Goal: Transaction & Acquisition: Download file/media

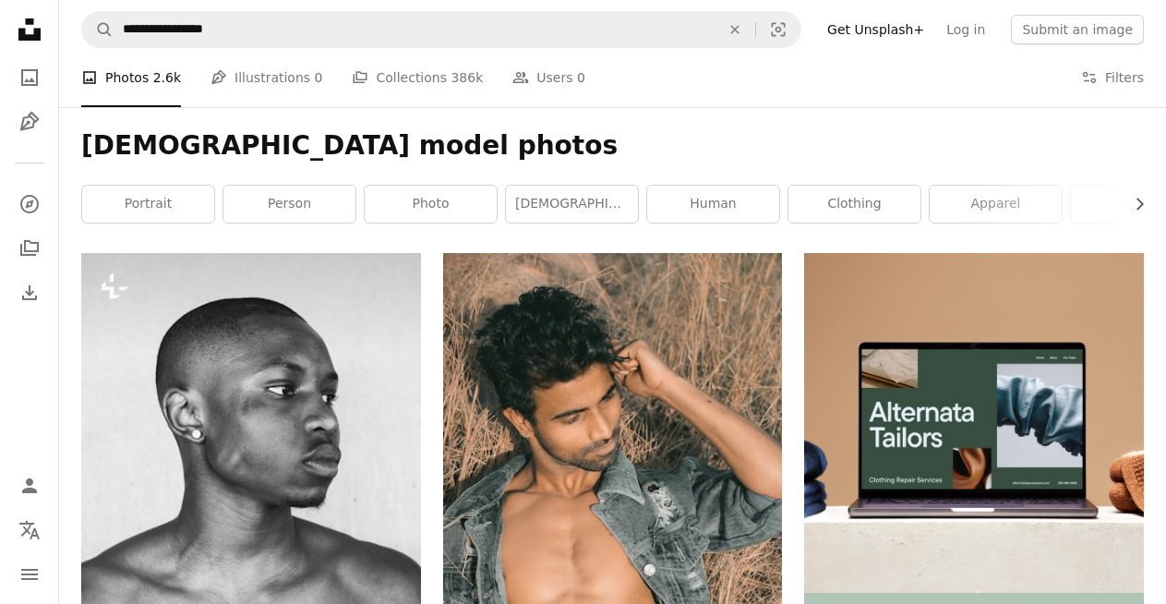
scroll to position [9597, 0]
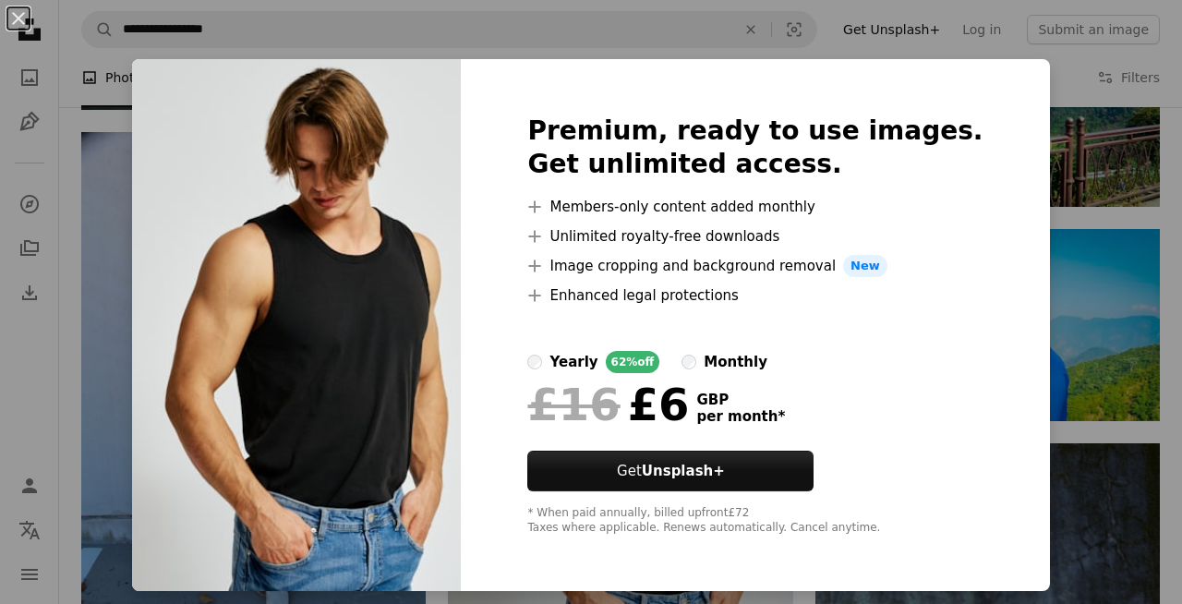
click at [86, 206] on div "An X shape Premium, ready to use images. Get unlimited access. A plus sign Memb…" at bounding box center [591, 302] width 1182 height 604
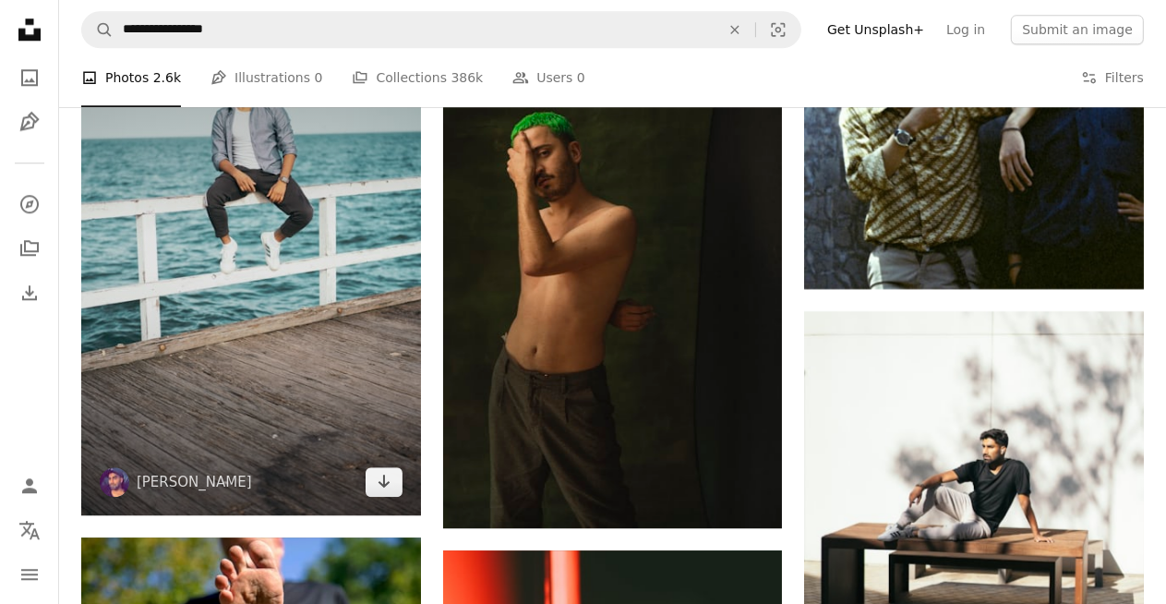
scroll to position [10151, 0]
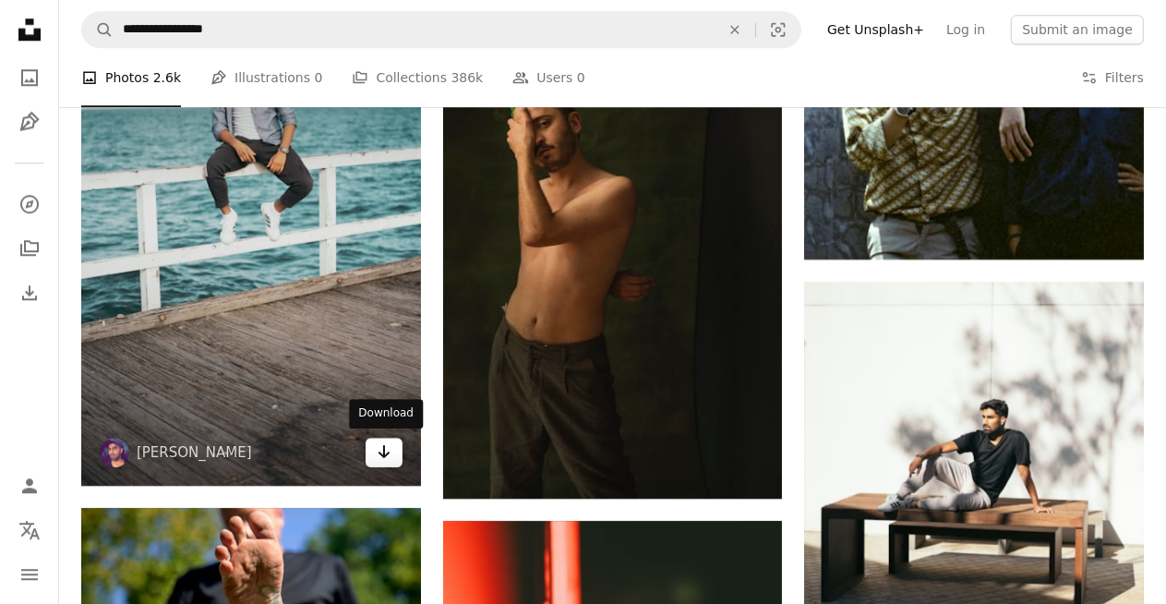
click at [379, 451] on icon "Arrow pointing down" at bounding box center [384, 452] width 15 height 22
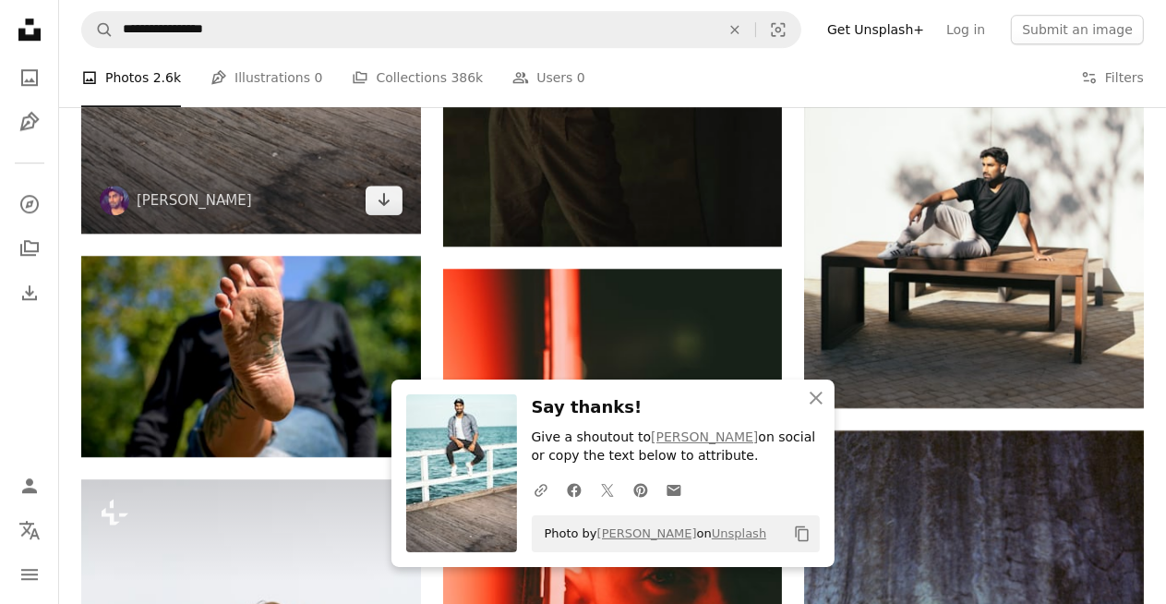
scroll to position [10428, 0]
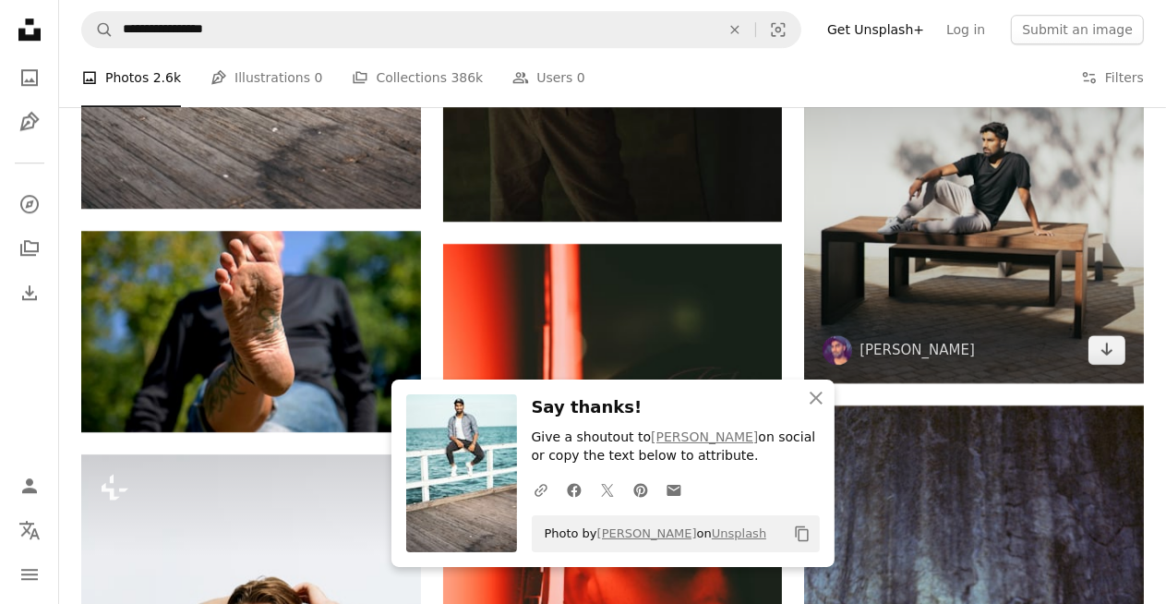
click at [861, 301] on img at bounding box center [974, 195] width 340 height 380
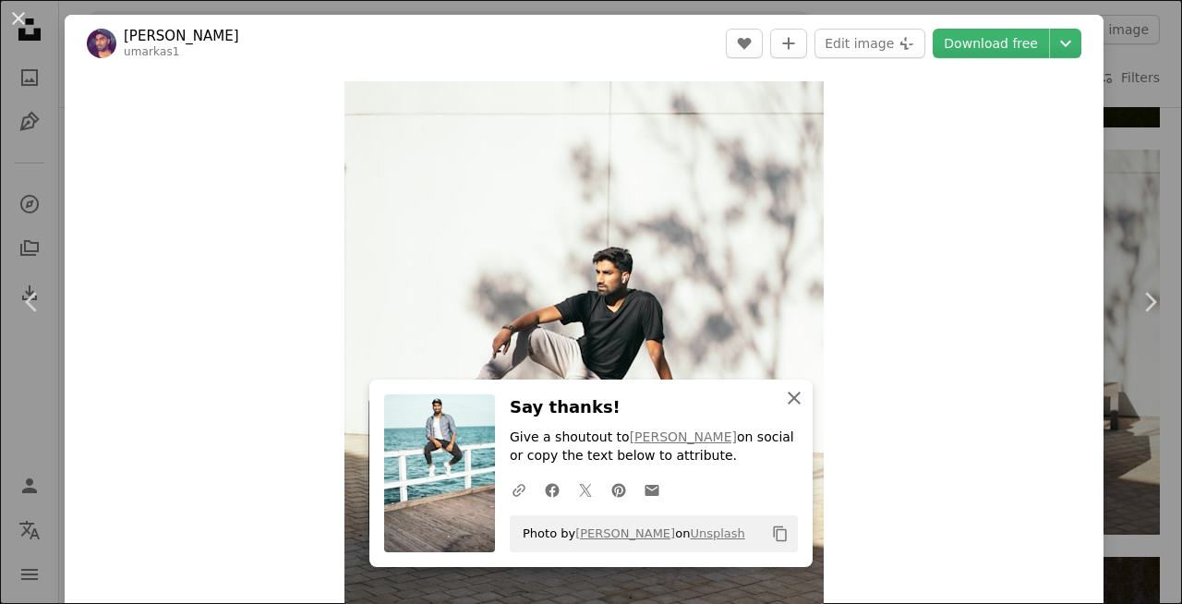
click at [796, 393] on icon "An X shape" at bounding box center [794, 398] width 22 height 22
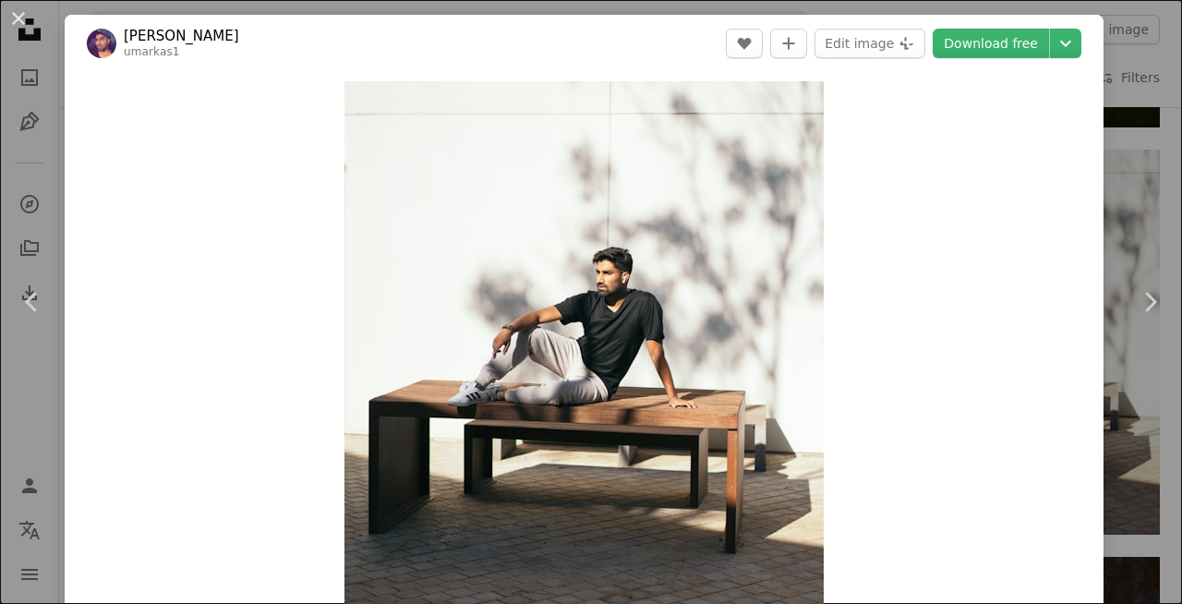
click at [1114, 98] on div "An X shape Chevron left Chevron right [PERSON_NAME] umarkas1 A heart A plus sig…" at bounding box center [591, 302] width 1182 height 604
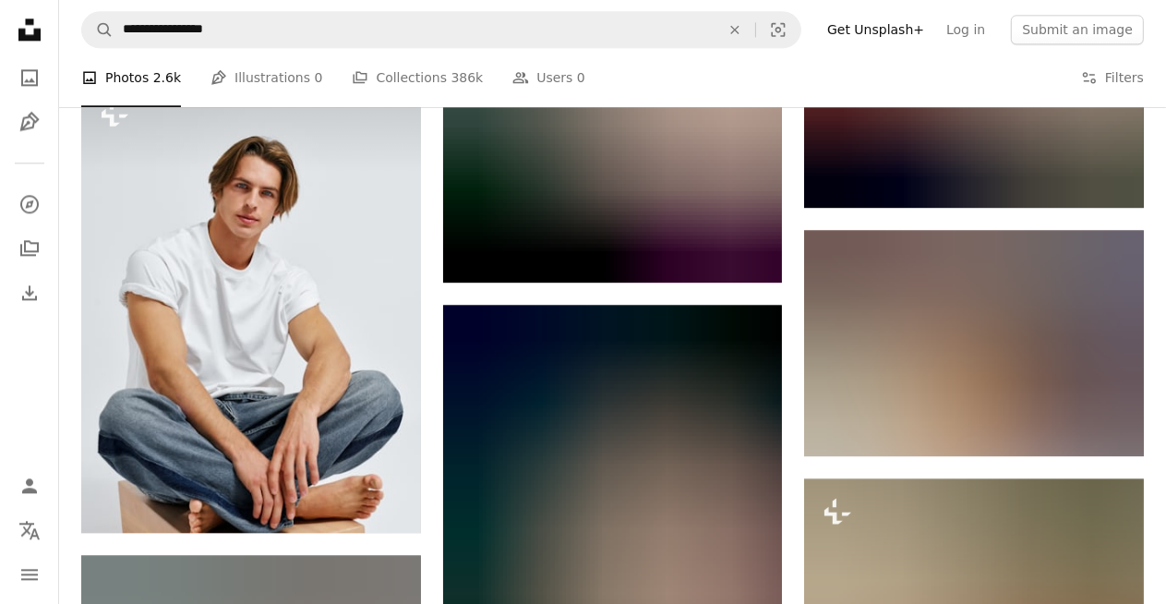
scroll to position [27051, 0]
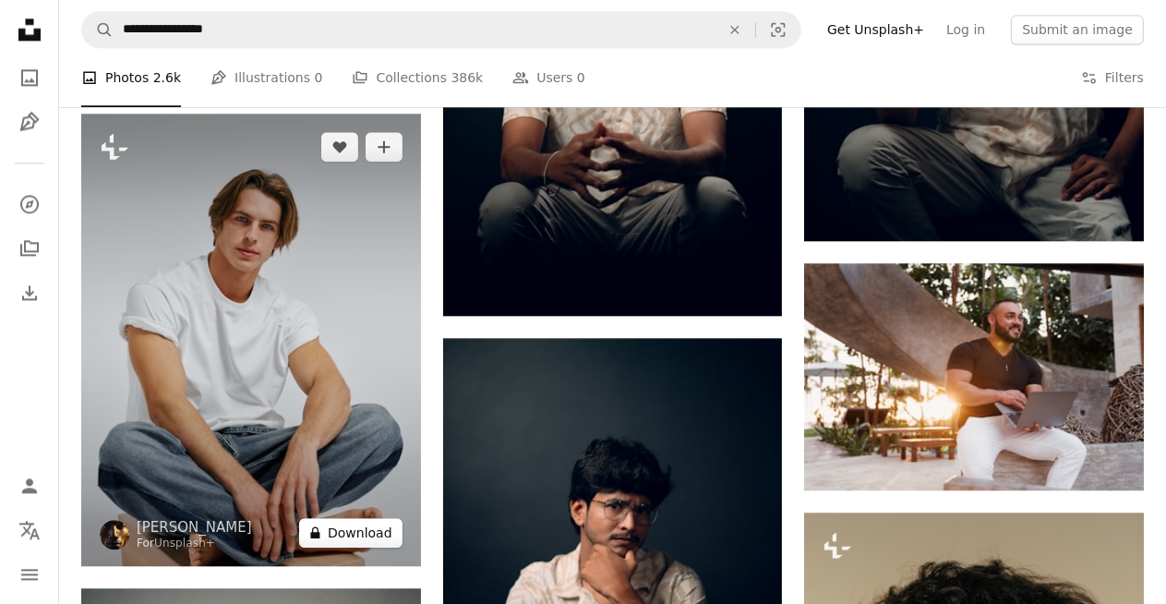
click at [380, 528] on button "A lock Download" at bounding box center [350, 533] width 103 height 30
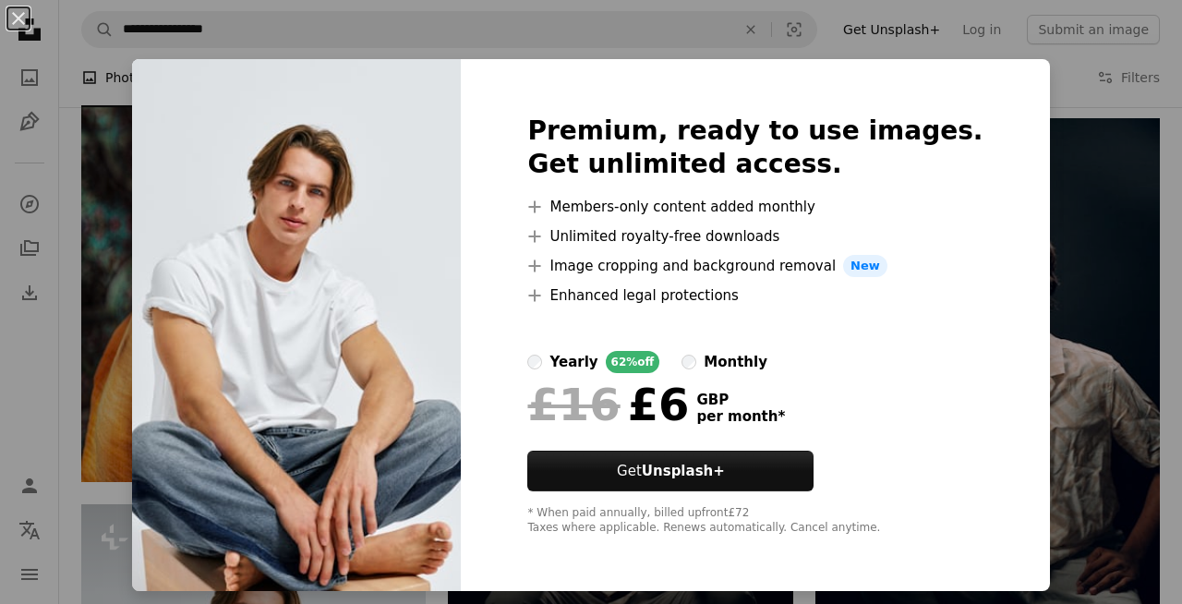
drag, startPoint x: 122, startPoint y: 220, endPoint x: 565, endPoint y: 259, distance: 445.0
click at [121, 220] on div "An X shape Premium, ready to use images. Get unlimited access. A plus sign Memb…" at bounding box center [591, 302] width 1182 height 604
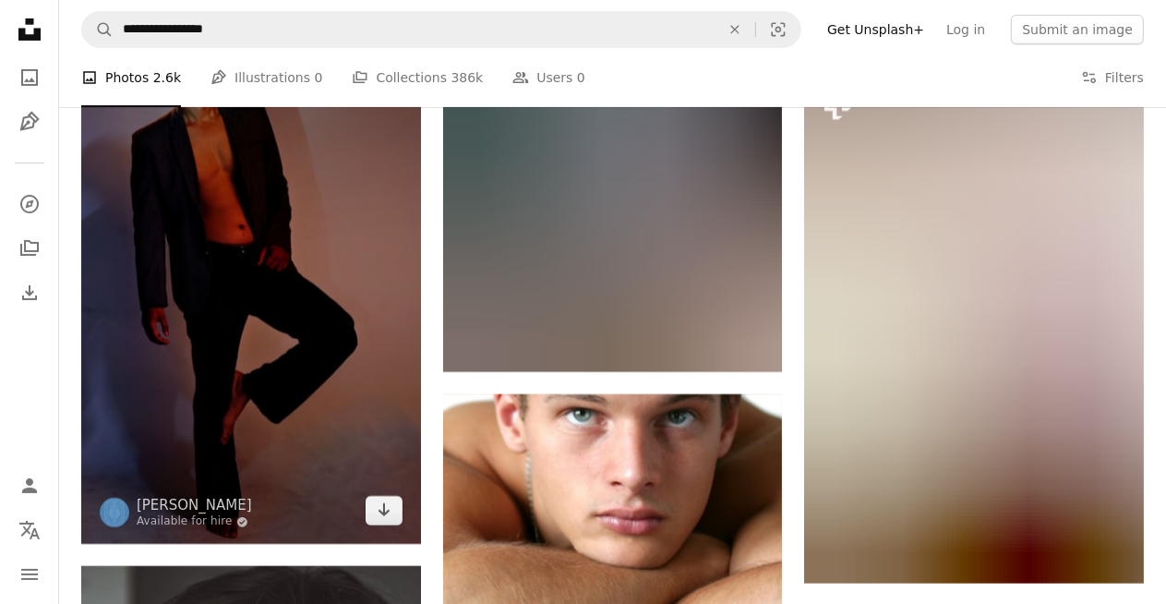
scroll to position [47090, 0]
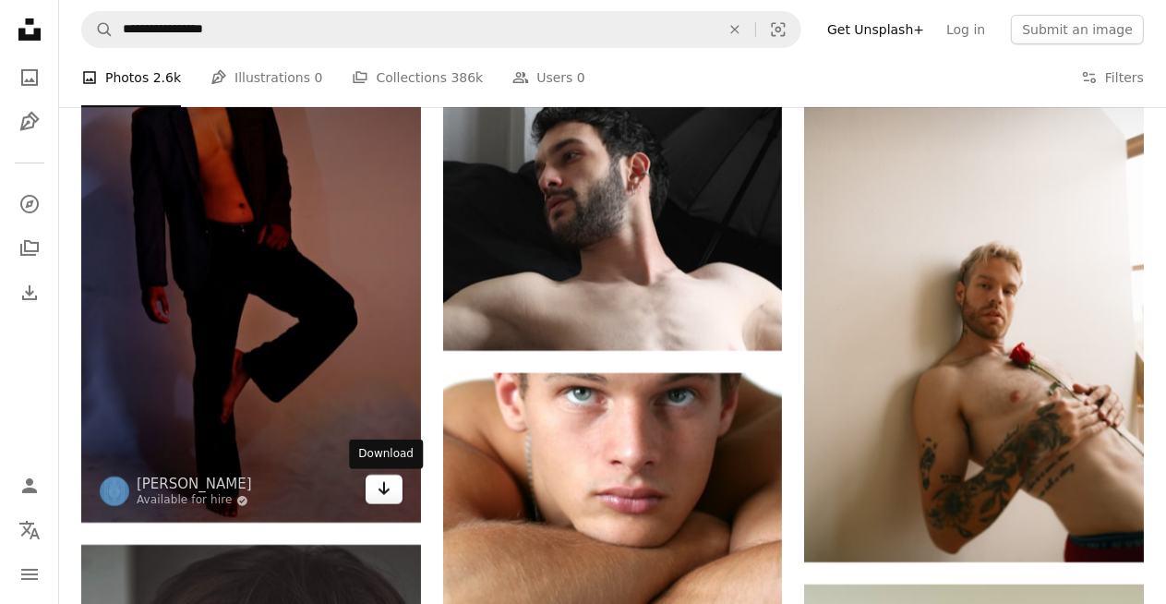
click at [386, 497] on icon "Arrow pointing down" at bounding box center [384, 488] width 15 height 22
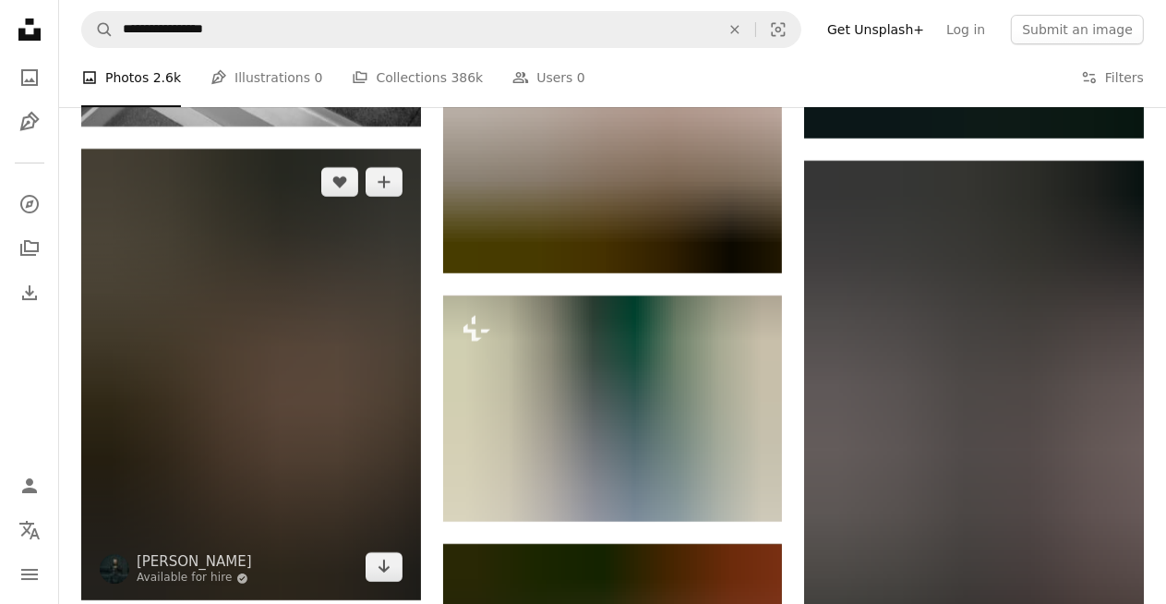
scroll to position [52446, 0]
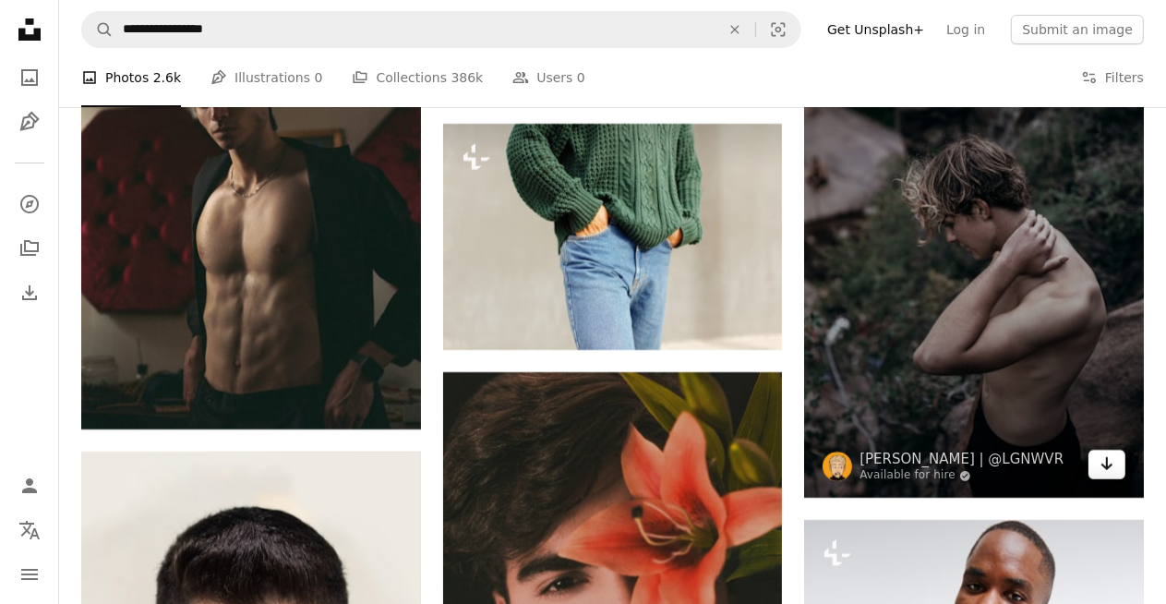
click at [1104, 471] on icon "Arrow pointing down" at bounding box center [1107, 464] width 15 height 22
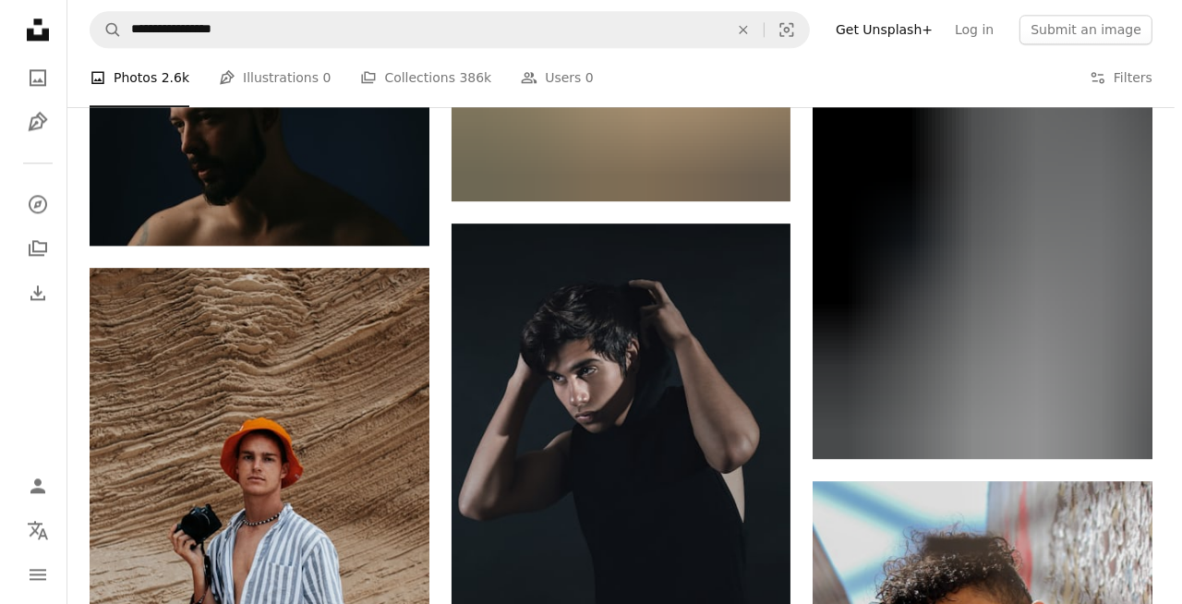
scroll to position [68238, 0]
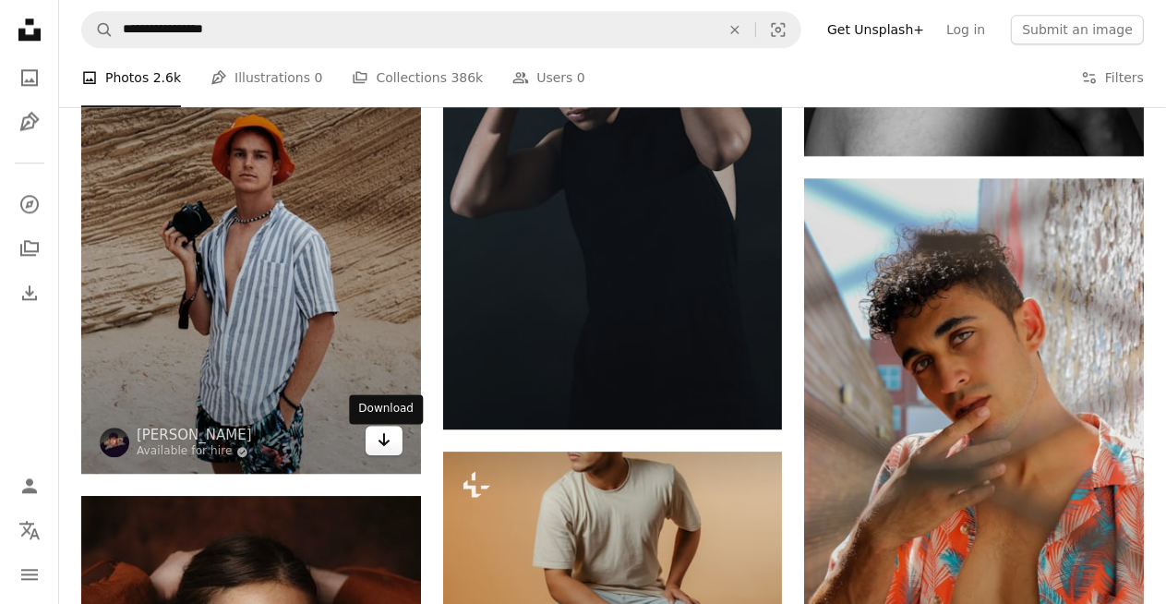
click at [392, 448] on link "Arrow pointing down" at bounding box center [384, 441] width 37 height 30
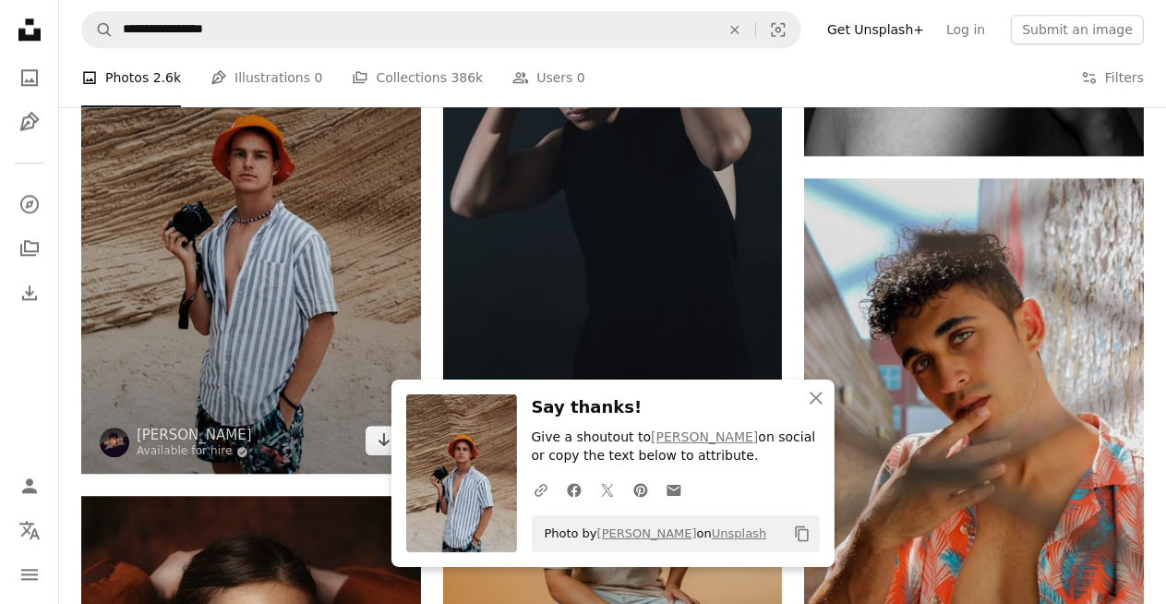
click at [280, 386] on img at bounding box center [251, 219] width 340 height 509
